Goal: Check status: Check status

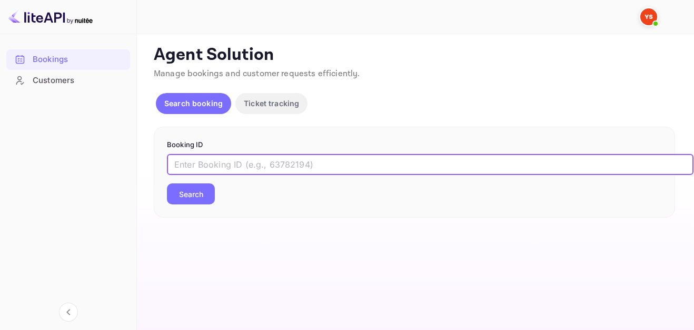
click at [291, 171] on input "text" at bounding box center [430, 164] width 526 height 21
paste input "9658639"
type input "9658639"
click at [183, 195] on button "Search" at bounding box center [191, 194] width 48 height 21
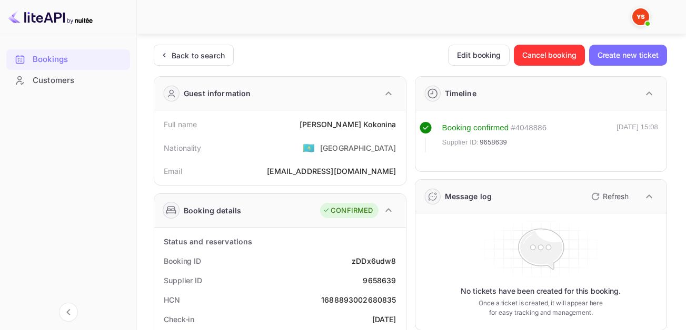
scroll to position [53, 0]
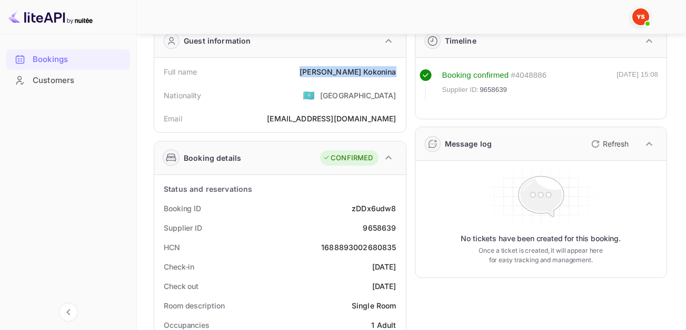
drag, startPoint x: 337, startPoint y: 71, endPoint x: 396, endPoint y: 74, distance: 58.5
click at [396, 74] on div "Full name [PERSON_NAME]" at bounding box center [279, 71] width 243 height 19
copy div "[PERSON_NAME]"
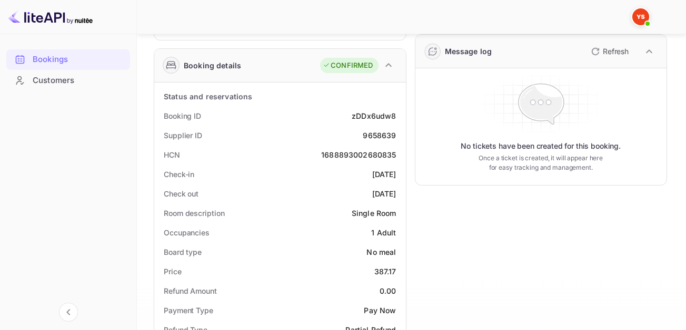
scroll to position [158, 0]
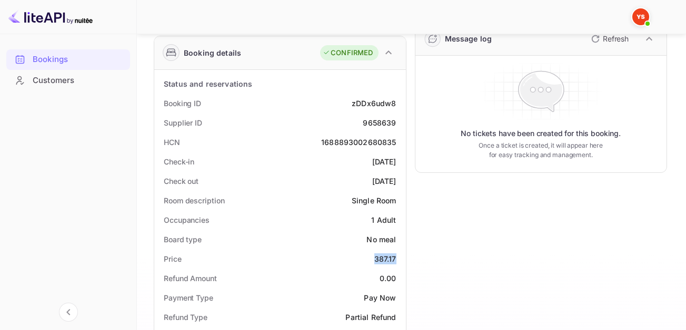
drag, startPoint x: 374, startPoint y: 257, endPoint x: 396, endPoint y: 258, distance: 22.1
click at [396, 258] on div "Price 387.17" at bounding box center [279, 258] width 243 height 19
copy div "387.17"
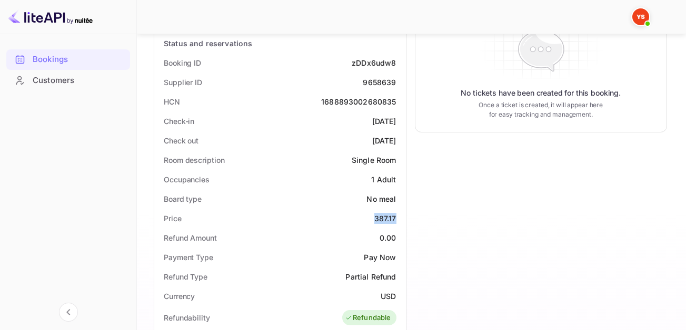
scroll to position [211, 0]
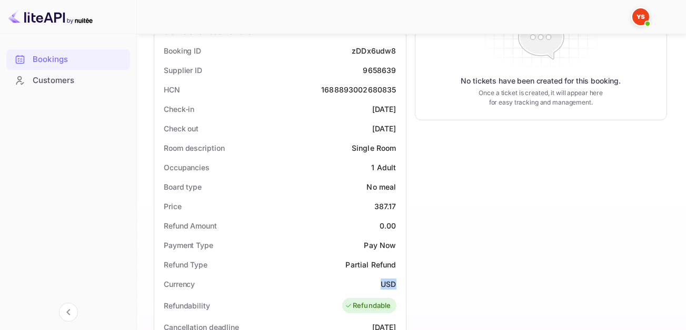
drag, startPoint x: 383, startPoint y: 288, endPoint x: 394, endPoint y: 289, distance: 11.7
click at [394, 289] on div "Currency USD" at bounding box center [279, 284] width 243 height 19
copy div "USD"
